Goal: Information Seeking & Learning: Learn about a topic

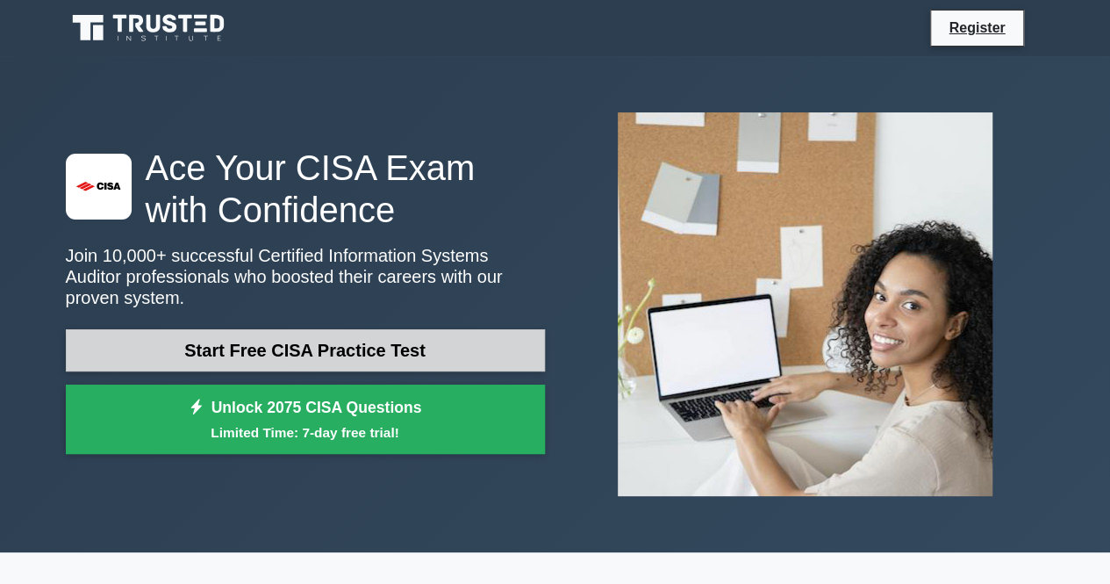
click at [363, 336] on link "Start Free CISA Practice Test" at bounding box center [305, 350] width 479 height 42
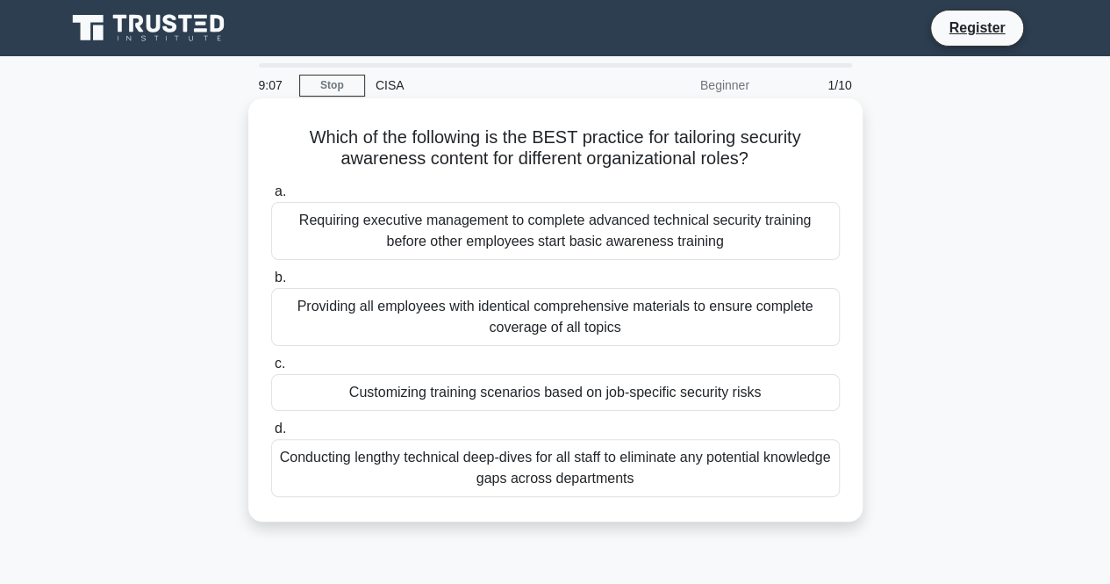
click at [535, 395] on div "Customizing training scenarios based on job-specific security risks" at bounding box center [555, 392] width 569 height 37
click at [271, 370] on input "c. Customizing training scenarios based on job-specific security risks" at bounding box center [271, 363] width 0 height 11
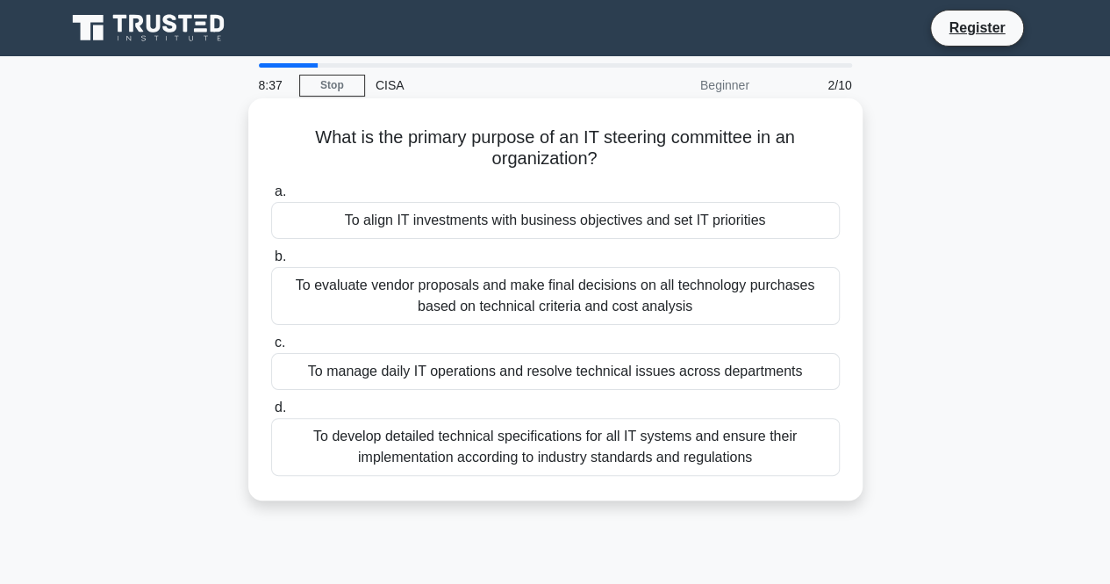
click at [521, 429] on div "To develop detailed technical specifications for all IT systems and ensure thei…" at bounding box center [555, 447] width 569 height 58
click at [271, 413] on input "d. To develop detailed technical specifications for all IT systems and ensure t…" at bounding box center [271, 407] width 0 height 11
